Goal: Task Accomplishment & Management: Manage account settings

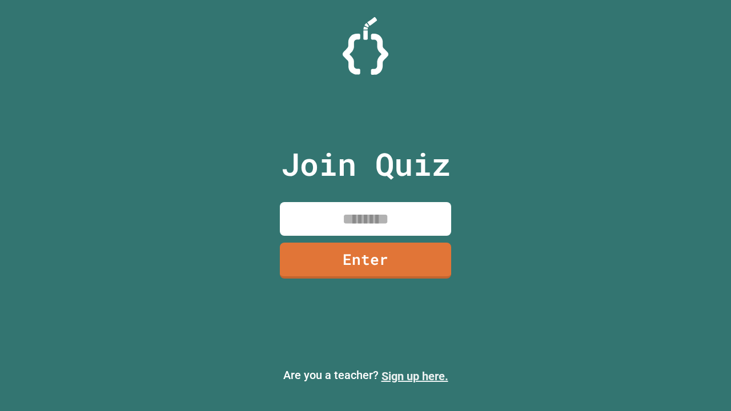
click at [415, 376] on link "Sign up here." at bounding box center [415, 377] width 67 height 14
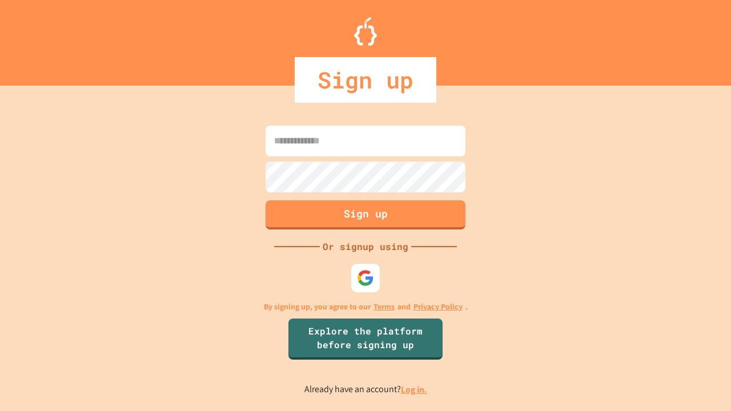
click at [415, 390] on link "Log in." at bounding box center [414, 390] width 26 height 12
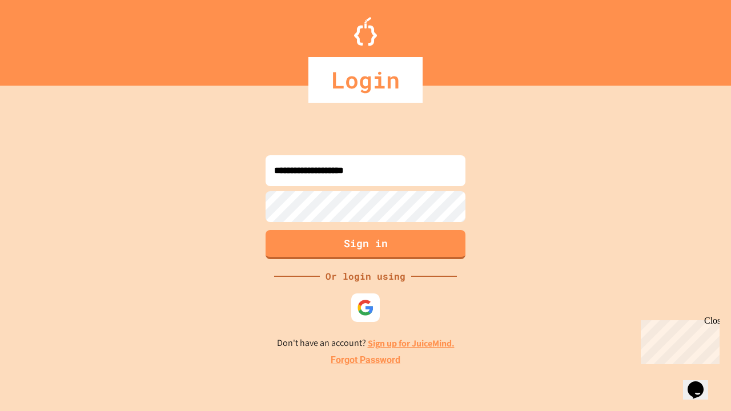
type input "**********"
